Goal: Task Accomplishment & Management: Use online tool/utility

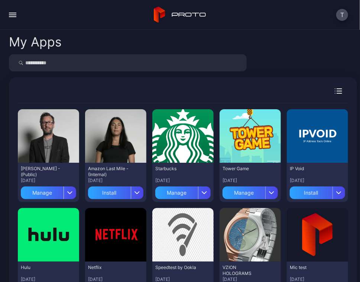
click at [63, 63] on input "search" at bounding box center [127, 62] width 237 height 17
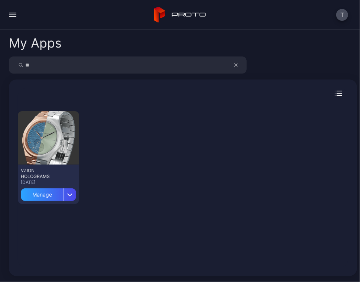
type input "*"
click at [10, 15] on button "button" at bounding box center [12, 14] width 15 height 15
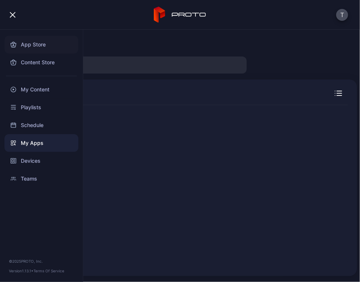
click at [32, 45] on div "App Store" at bounding box center [41, 45] width 74 height 18
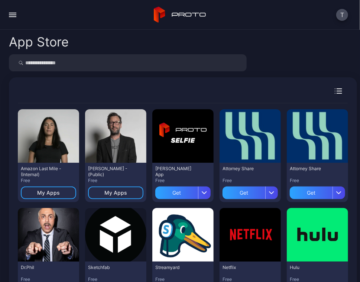
click at [74, 65] on input "search" at bounding box center [127, 62] width 237 height 17
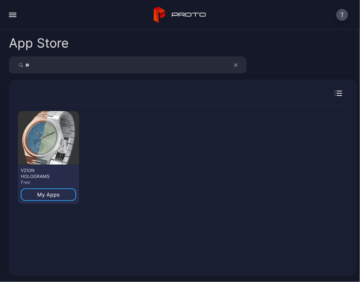
type input "*"
click at [12, 17] on div "button" at bounding box center [12, 16] width 7 height 1
click at [274, 31] on div "App Store Preview VZION HOLOGRAMS Free My Apps" at bounding box center [180, 156] width 360 height 252
click at [12, 18] on button "button" at bounding box center [12, 14] width 15 height 15
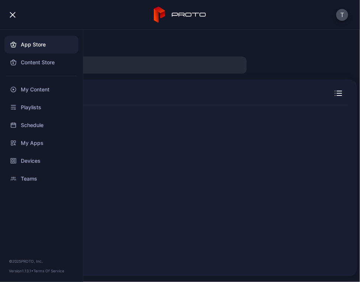
click at [22, 48] on div "App Store" at bounding box center [41, 45] width 74 height 18
click at [32, 66] on div "Content Store" at bounding box center [41, 62] width 74 height 18
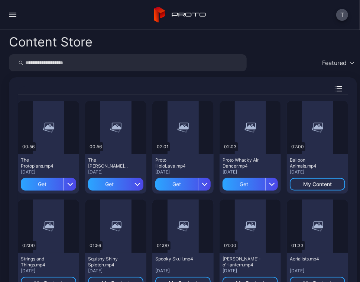
click at [13, 17] on div "button" at bounding box center [12, 16] width 7 height 1
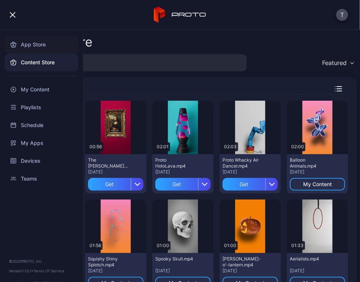
click at [27, 43] on div "App Store" at bounding box center [41, 45] width 74 height 18
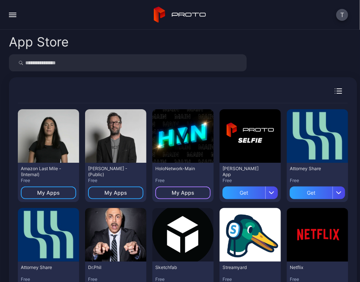
click at [182, 194] on div "My Apps" at bounding box center [182, 193] width 23 height 6
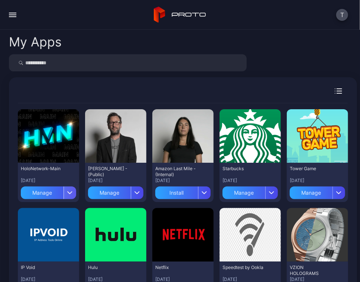
click at [68, 193] on icon "button" at bounding box center [70, 192] width 4 height 2
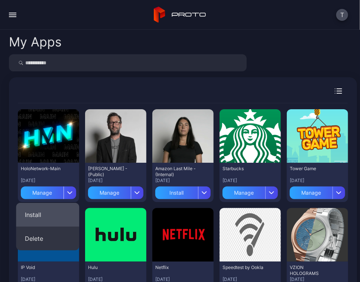
click at [41, 213] on button "Install" at bounding box center [47, 215] width 63 height 24
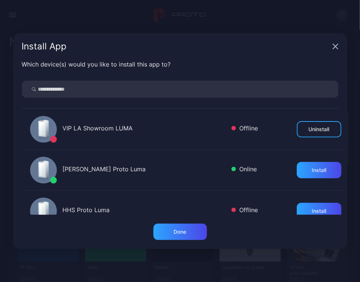
click at [106, 88] on input "search" at bounding box center [180, 89] width 316 height 17
type input "**"
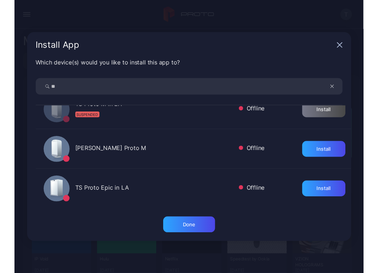
scroll to position [15, 0]
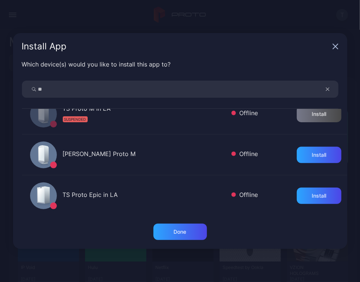
click at [326, 90] on icon "button" at bounding box center [326, 89] width 3 height 3
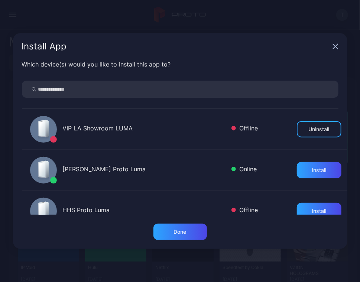
click at [336, 47] on icon "button" at bounding box center [334, 46] width 5 height 5
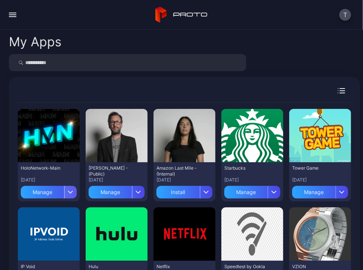
click at [69, 192] on icon "button" at bounding box center [71, 192] width 4 height 2
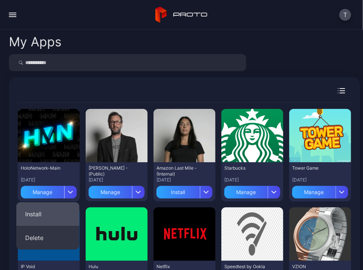
click at [52, 208] on button "Install" at bounding box center [47, 215] width 63 height 24
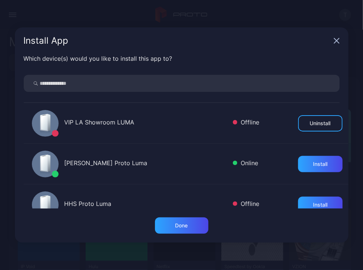
click at [146, 84] on input "search" at bounding box center [182, 83] width 316 height 17
type input "*****"
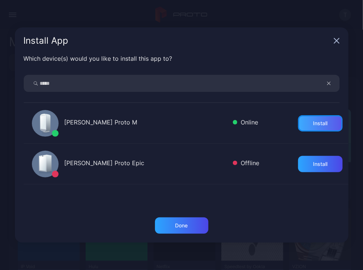
click at [313, 125] on div "Install" at bounding box center [320, 124] width 14 height 6
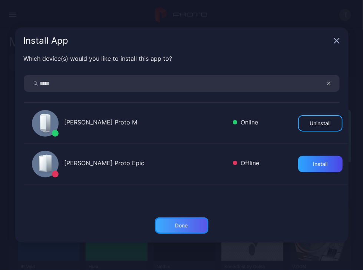
click at [196, 225] on div "Done" at bounding box center [181, 226] width 53 height 16
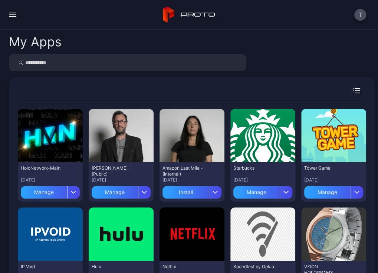
click at [10, 13] on div "button" at bounding box center [12, 13] width 7 height 1
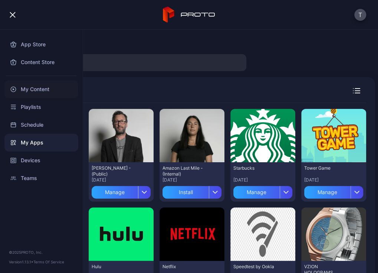
click at [32, 88] on div "My Content" at bounding box center [41, 90] width 74 height 18
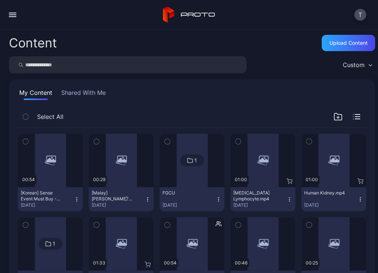
click at [132, 65] on input "search" at bounding box center [127, 64] width 237 height 17
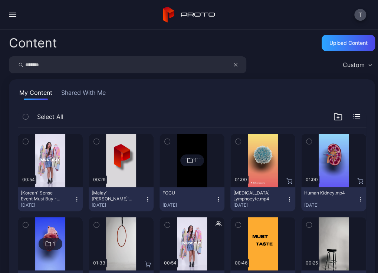
type input "*******"
